Goal: Task Accomplishment & Management: Use online tool/utility

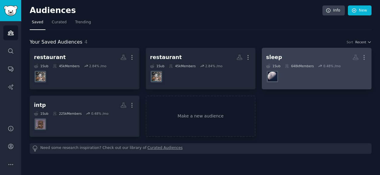
click at [305, 60] on h2 "sleep More" at bounding box center [316, 57] width 101 height 11
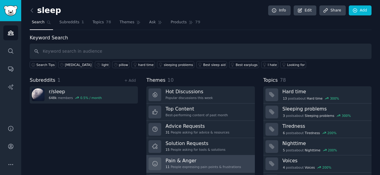
click at [188, 156] on link "Pain & Anger 11 People expressing pain points & frustrations" at bounding box center [200, 163] width 108 height 17
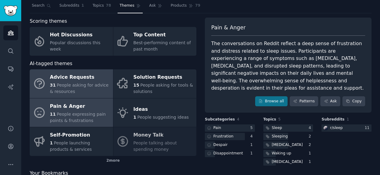
scroll to position [16, 0]
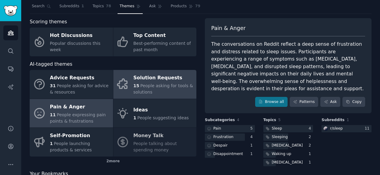
click at [161, 89] on div "15 People asking for tools & solutions" at bounding box center [163, 89] width 60 height 13
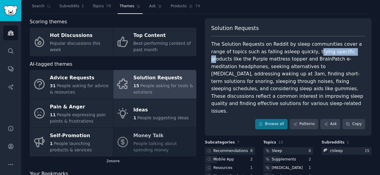
drag, startPoint x: 296, startPoint y: 52, endPoint x: 332, endPoint y: 50, distance: 36.1
click at [332, 50] on div "The Solution Requests on Reddit by sleep communities cover a range of topics su…" at bounding box center [288, 78] width 154 height 74
click at [239, 12] on nav "Search Subreddits 1 Topics 78 Themes Ask Products 79" at bounding box center [201, 8] width 342 height 12
click at [9, 11] on img "Sidebar" at bounding box center [11, 10] width 14 height 11
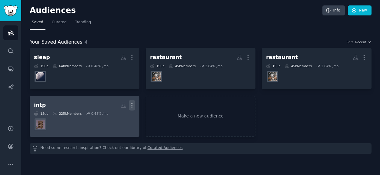
click at [133, 106] on icon "button" at bounding box center [132, 105] width 6 height 6
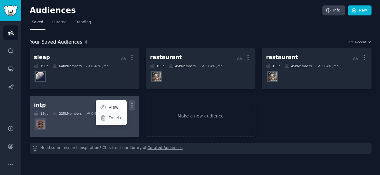
click at [116, 117] on p "Delete" at bounding box center [115, 118] width 14 height 6
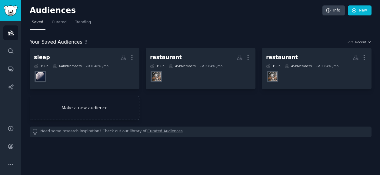
click at [90, 108] on link "Make a new audience" at bounding box center [85, 108] width 110 height 25
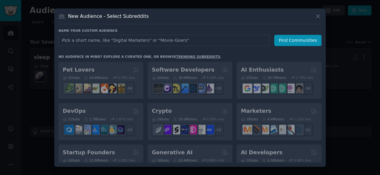
click at [87, 44] on input "text" at bounding box center [163, 40] width 211 height 11
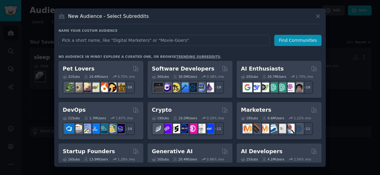
click at [127, 42] on input "text" at bounding box center [163, 40] width 211 height 11
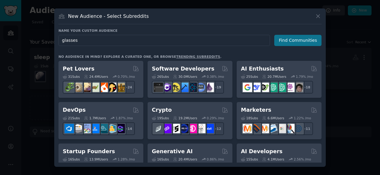
type input "glasses"
click at [294, 38] on button "Find Communities" at bounding box center [297, 40] width 47 height 11
